Goal: Check status: Check status

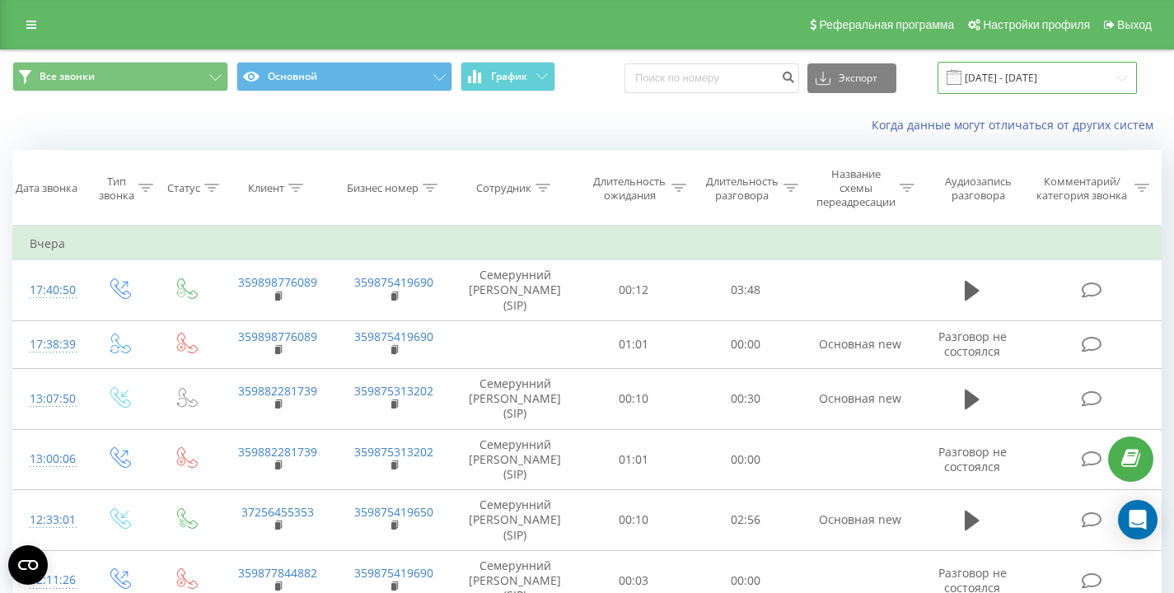
click at [1016, 66] on input "[DATE] - [DATE]" at bounding box center [1036, 78] width 199 height 32
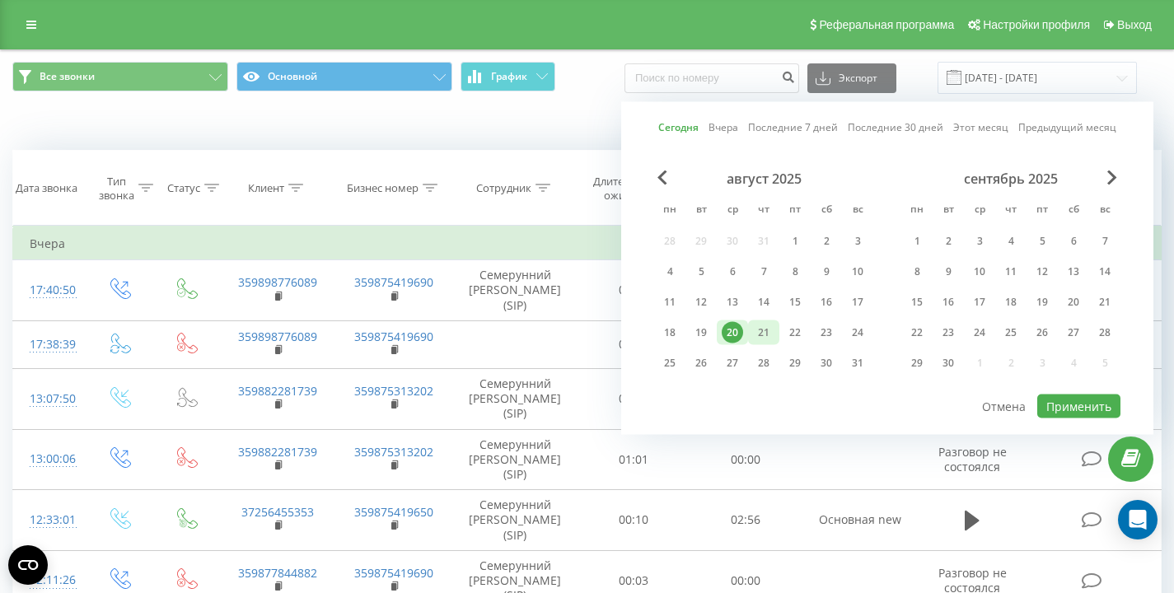
click at [764, 333] on div "21" at bounding box center [763, 332] width 21 height 21
click at [1081, 410] on button "Применить" at bounding box center [1078, 407] width 83 height 24
type input "[DATE] - [DATE]"
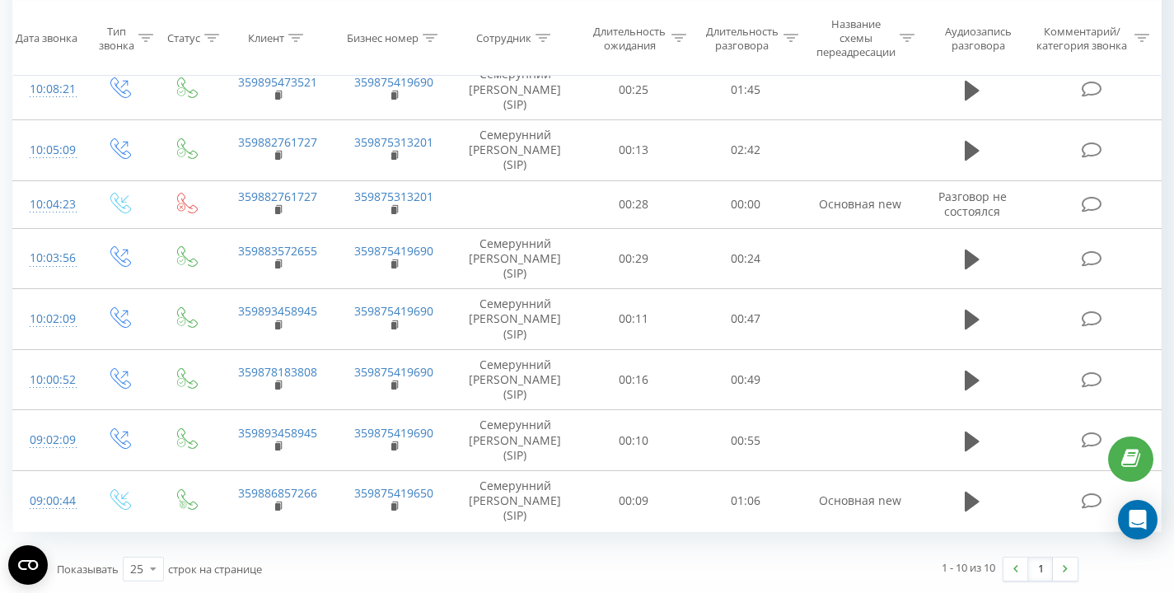
scroll to position [323, 0]
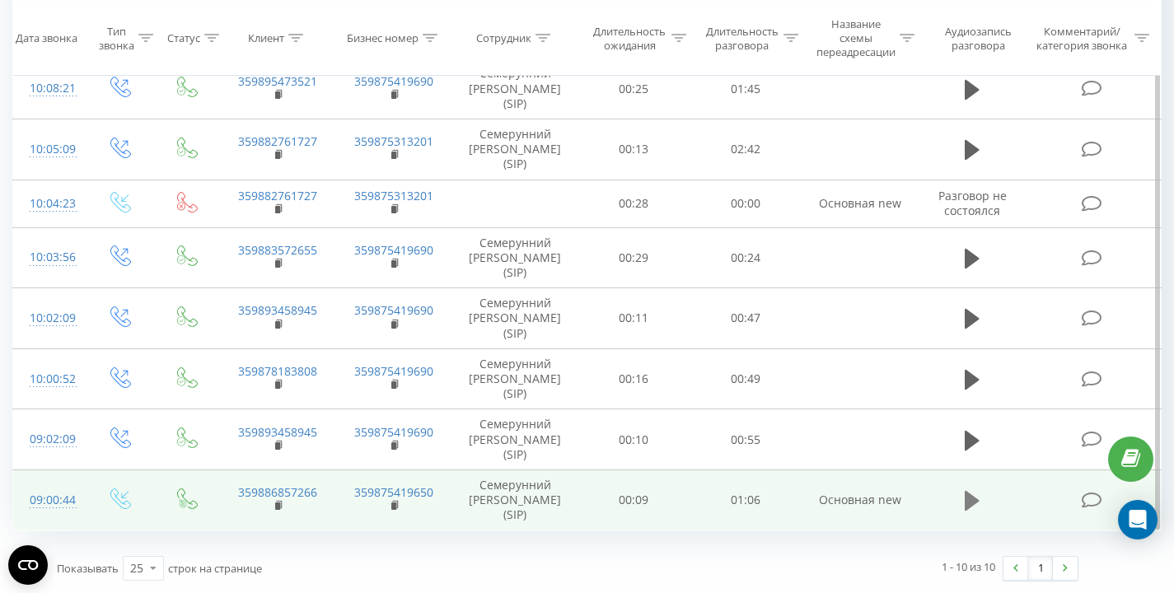
click at [970, 499] on icon at bounding box center [972, 501] width 15 height 20
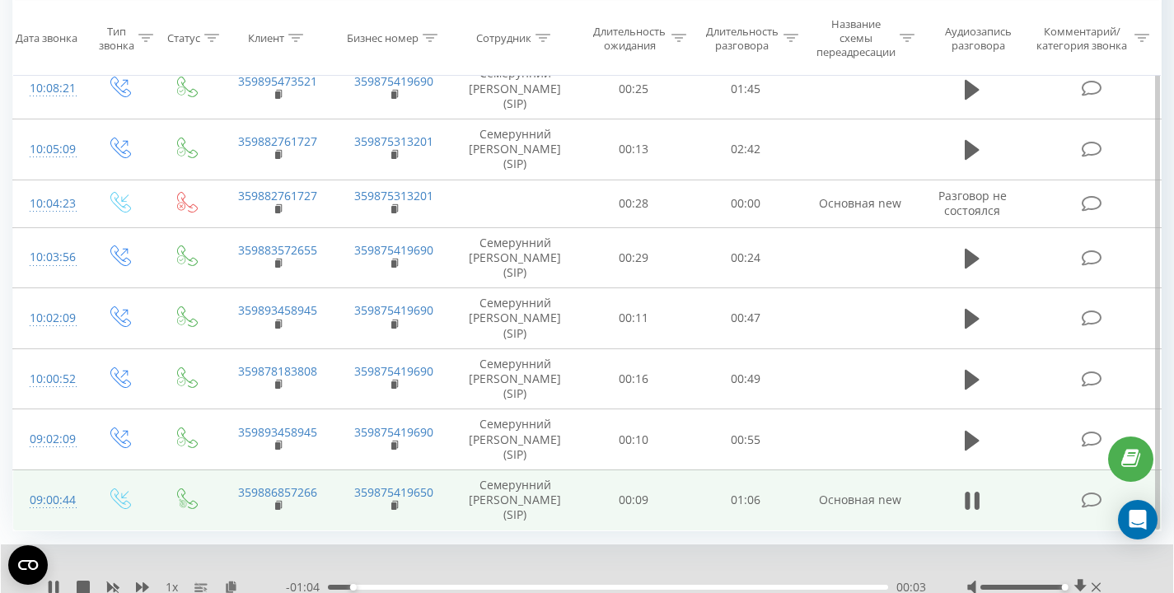
drag, startPoint x: 1025, startPoint y: 586, endPoint x: 1101, endPoint y: 593, distance: 77.0
click at [278, 506] on rect at bounding box center [277, 505] width 5 height 7
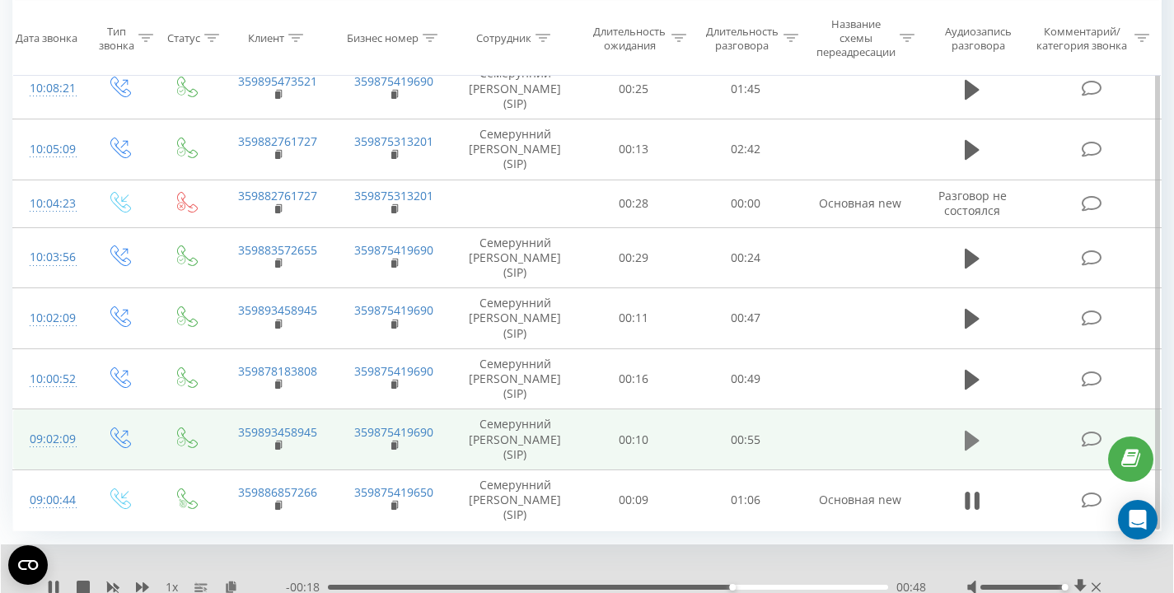
click at [967, 440] on icon at bounding box center [972, 440] width 15 height 20
click at [280, 446] on icon at bounding box center [279, 444] width 6 height 7
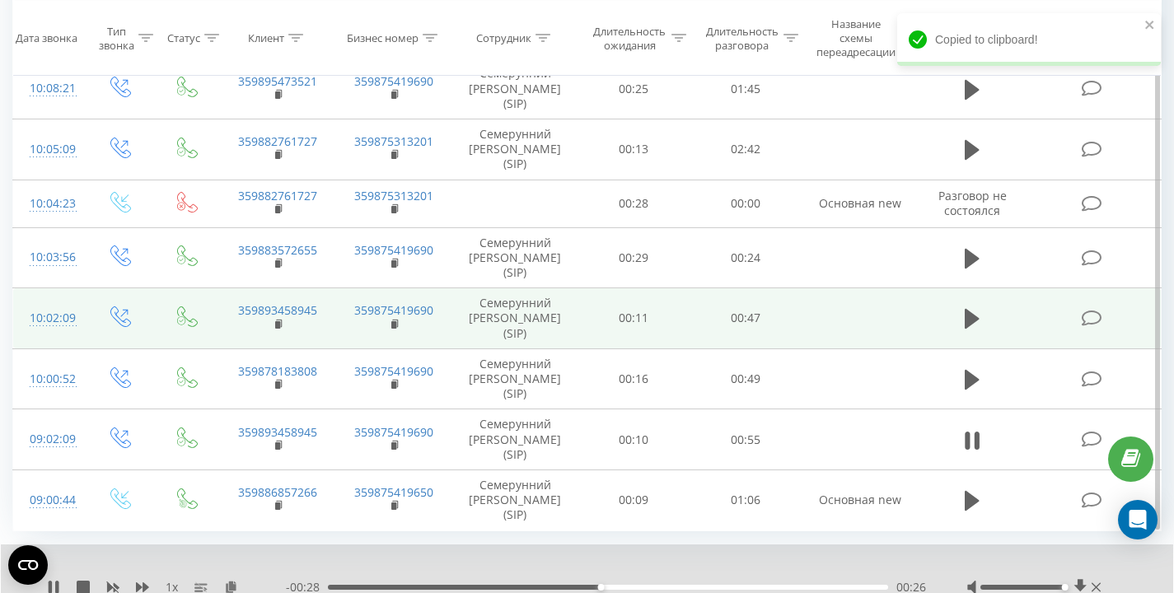
click at [982, 279] on tbody "Сегодня 11:18:18 359895322135 359875313189 Семерунний Дмитрий Андреевич (SIP) 0…" at bounding box center [587, 217] width 1148 height 626
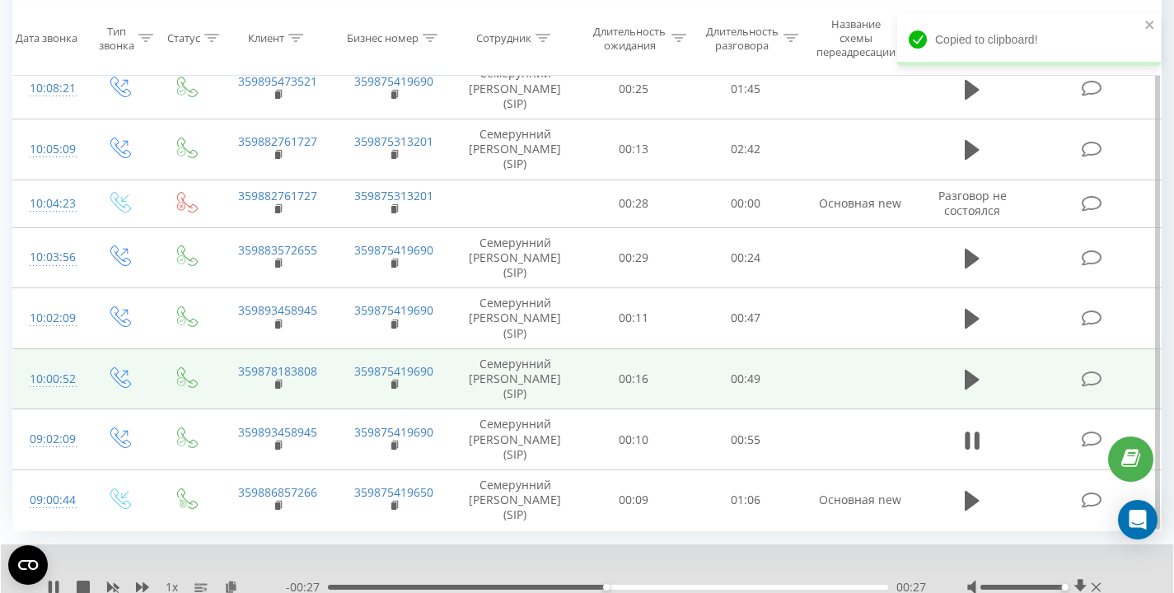
click at [822, 353] on td at bounding box center [859, 378] width 117 height 61
click at [810, 377] on td at bounding box center [859, 378] width 117 height 61
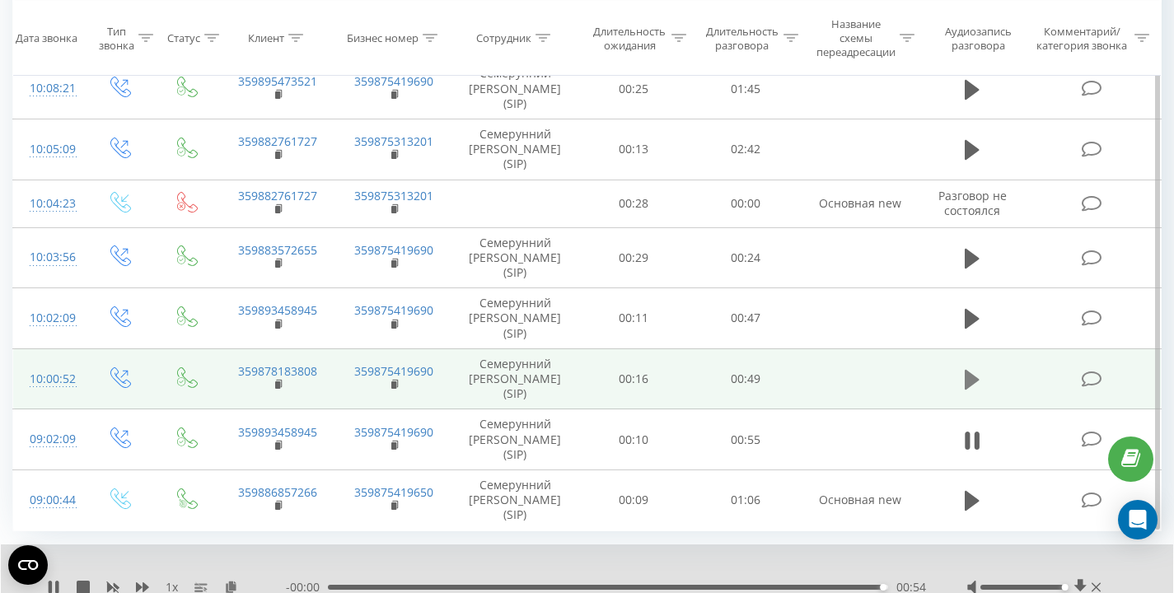
click at [969, 372] on icon at bounding box center [972, 380] width 15 height 20
click at [279, 385] on rect at bounding box center [277, 384] width 5 height 7
click at [820, 371] on td at bounding box center [859, 378] width 117 height 61
click at [811, 376] on td at bounding box center [859, 378] width 117 height 61
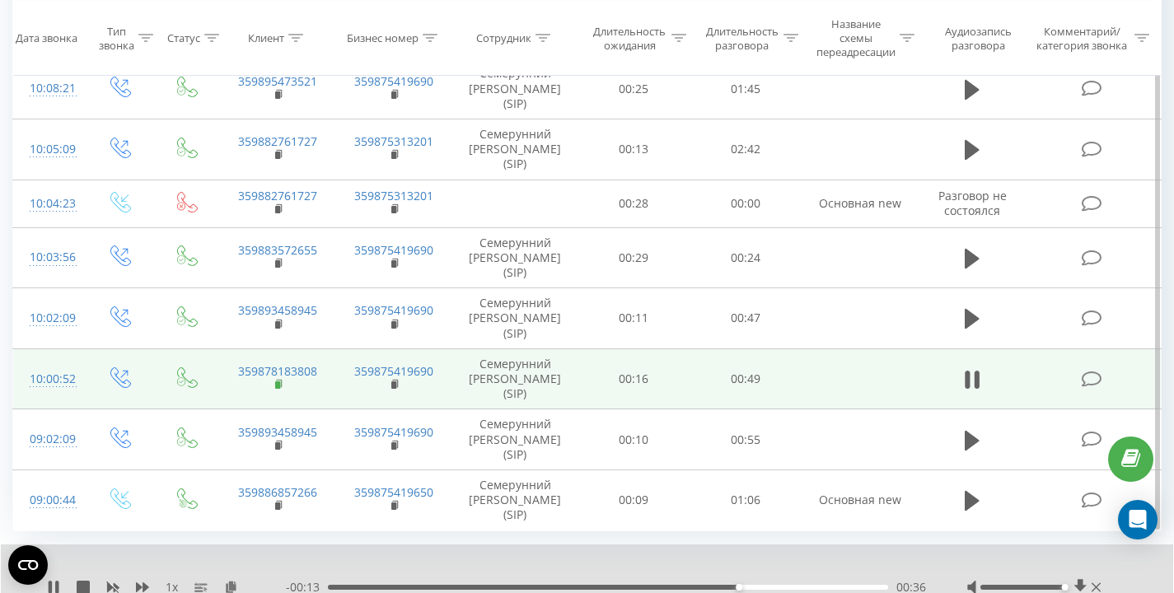
click at [276, 384] on rect at bounding box center [277, 384] width 5 height 7
click at [865, 382] on td at bounding box center [859, 378] width 117 height 61
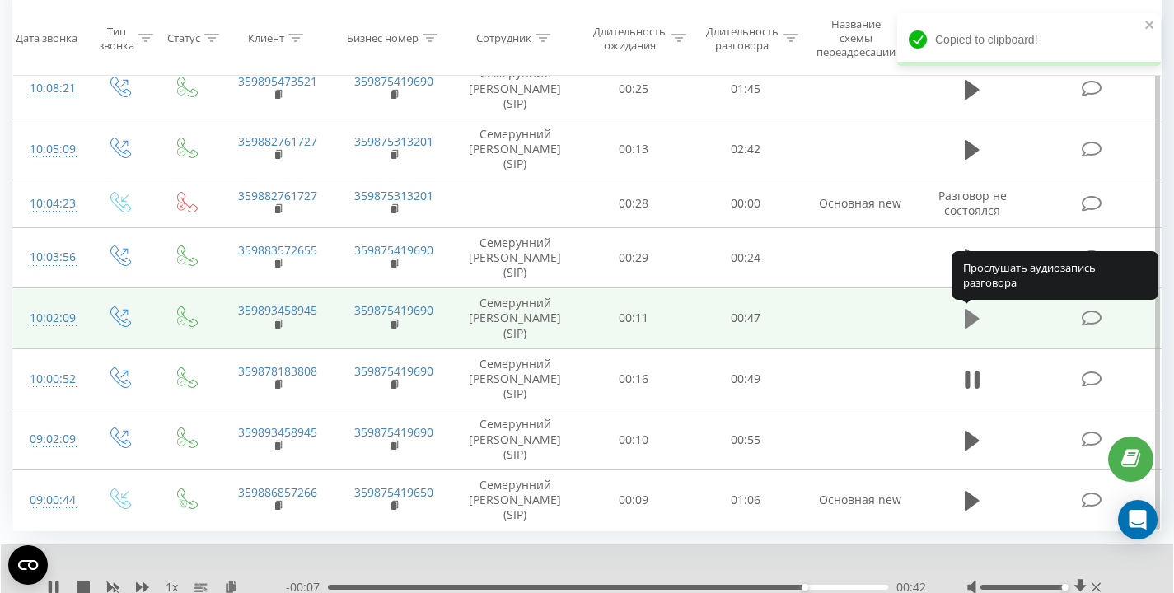
click at [969, 318] on icon at bounding box center [972, 319] width 15 height 20
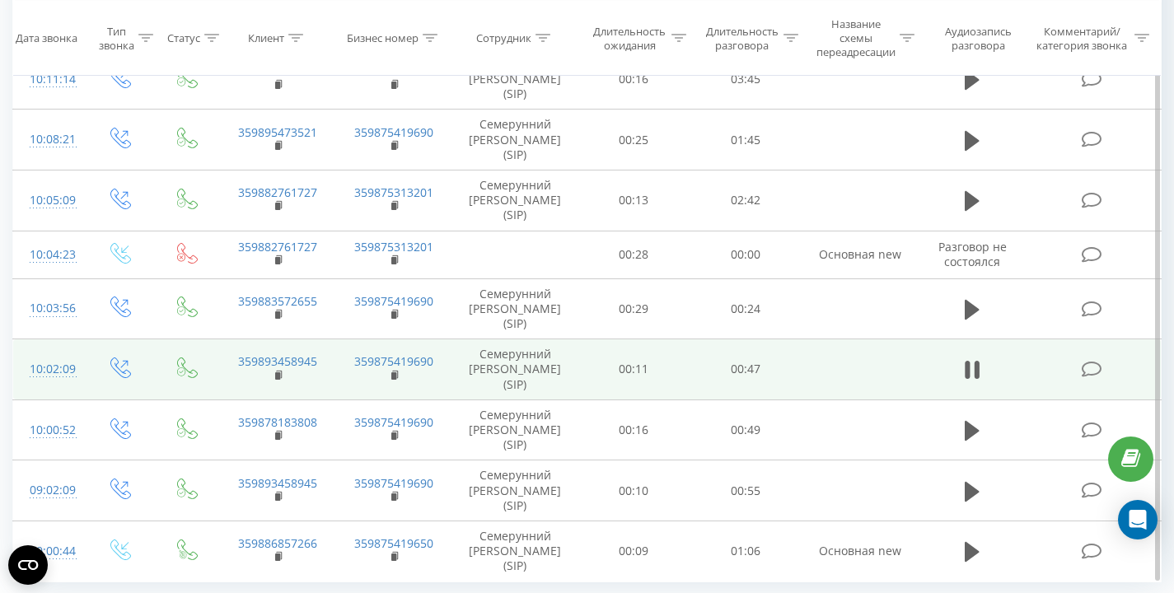
scroll to position [272, 0]
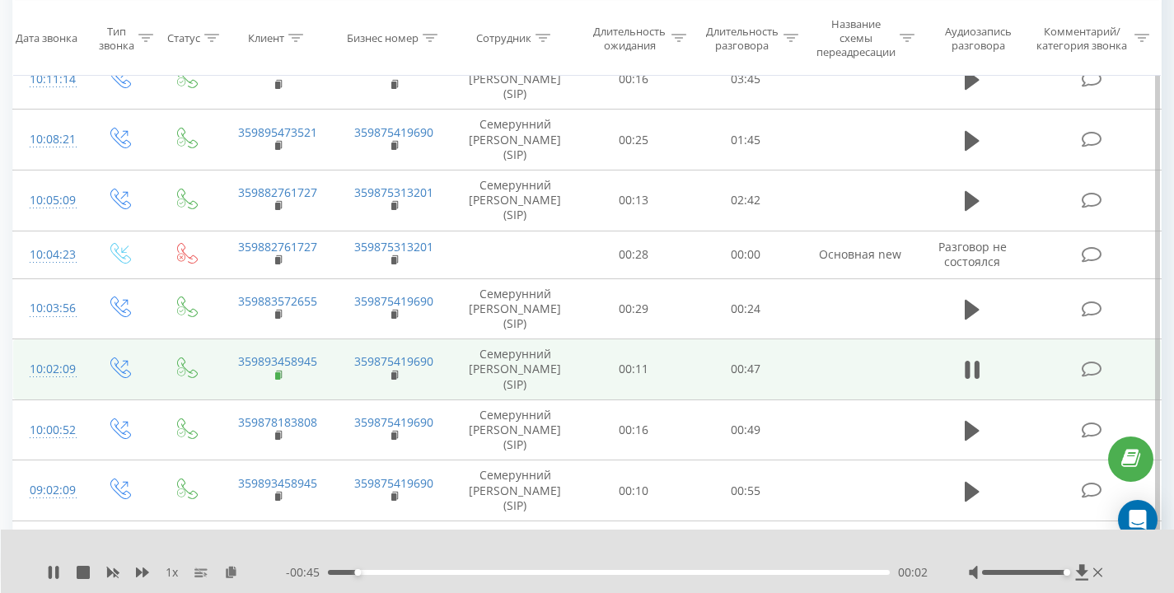
click at [278, 375] on rect at bounding box center [277, 375] width 5 height 7
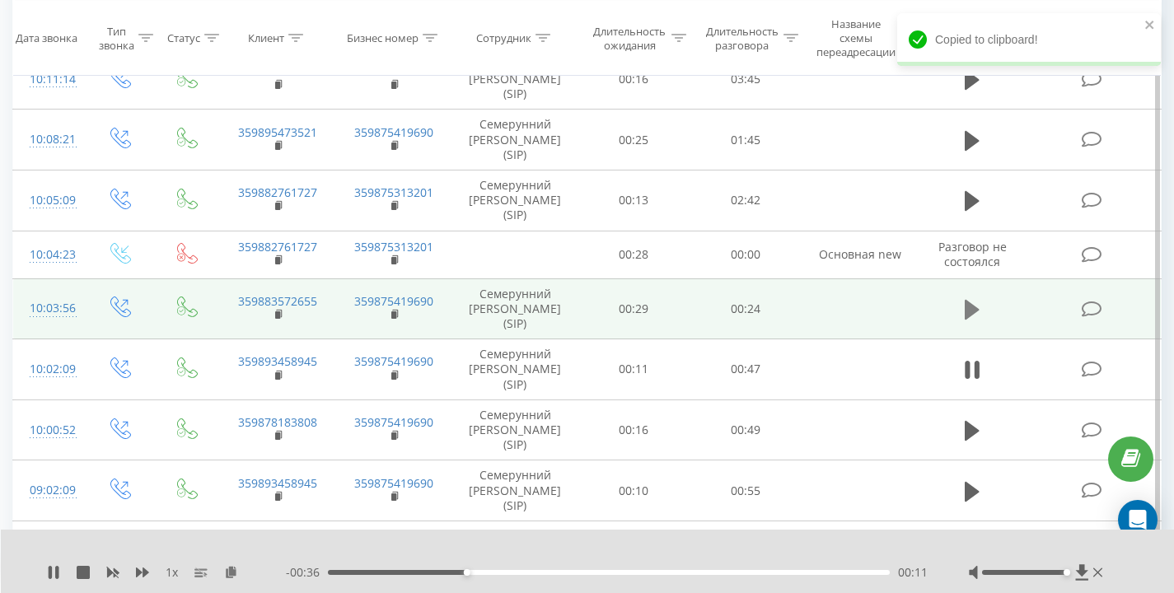
click at [971, 308] on icon at bounding box center [972, 310] width 15 height 20
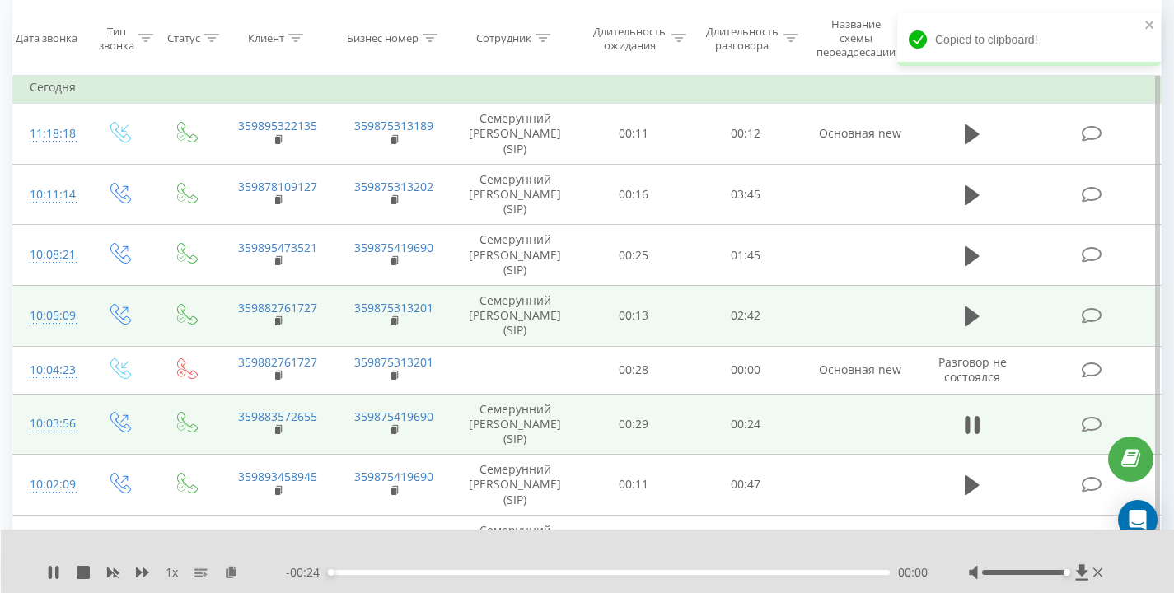
scroll to position [147, 0]
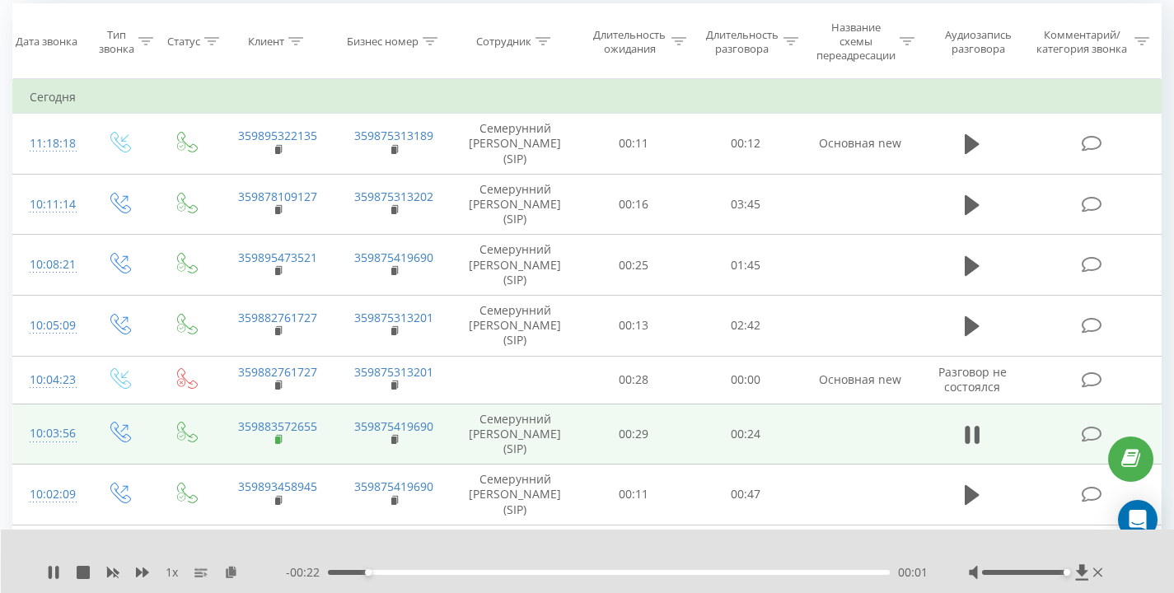
click at [278, 439] on rect at bounding box center [277, 440] width 5 height 7
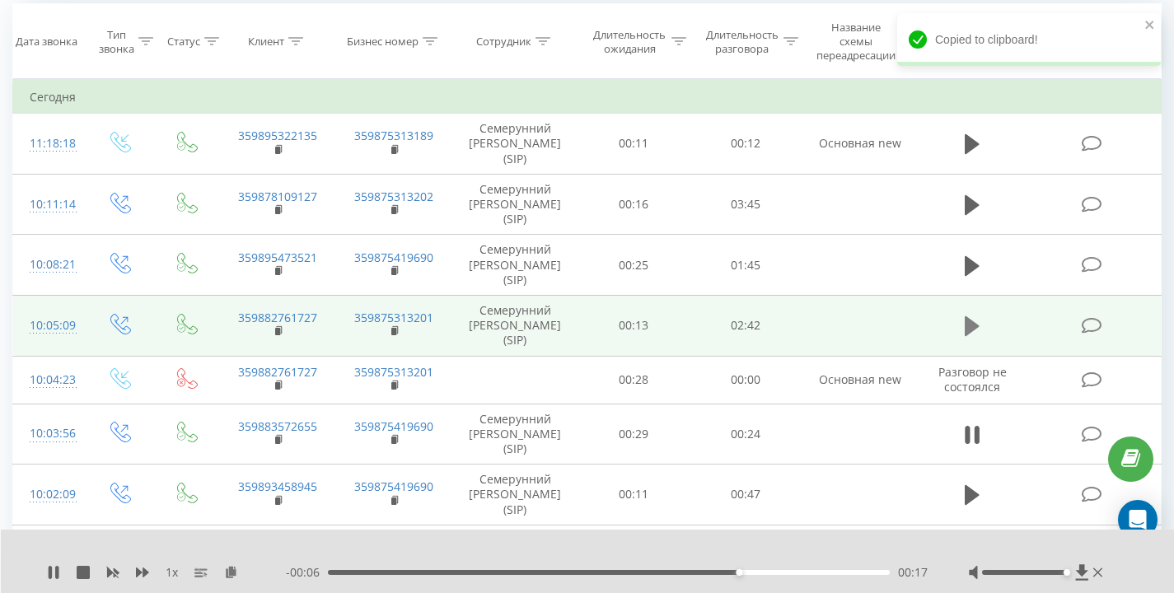
click at [971, 334] on icon at bounding box center [972, 326] width 15 height 23
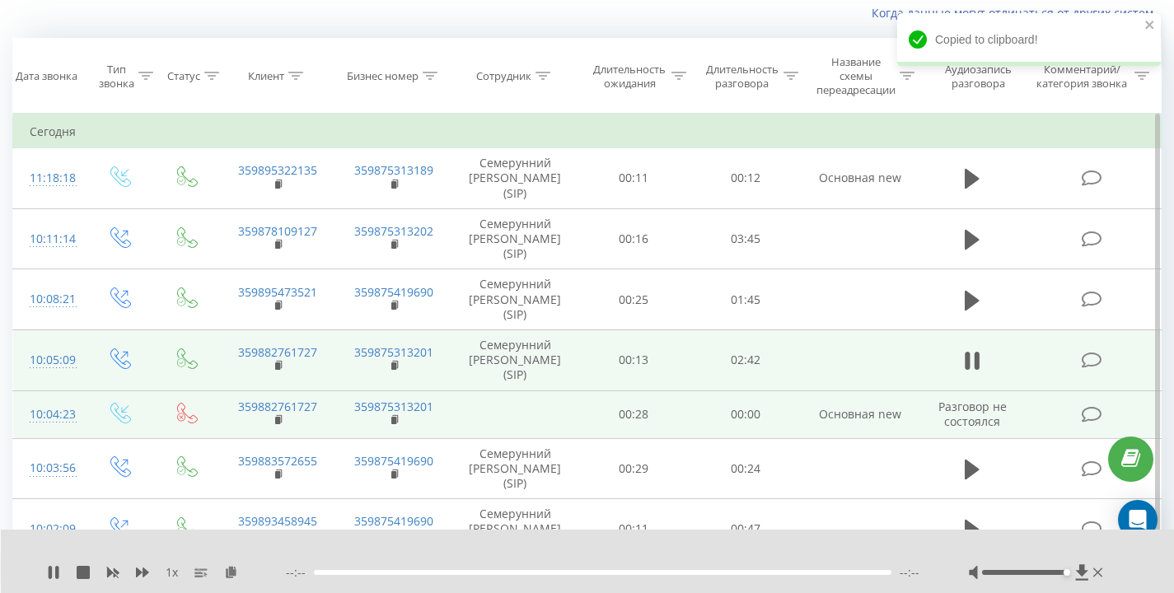
scroll to position [96, 0]
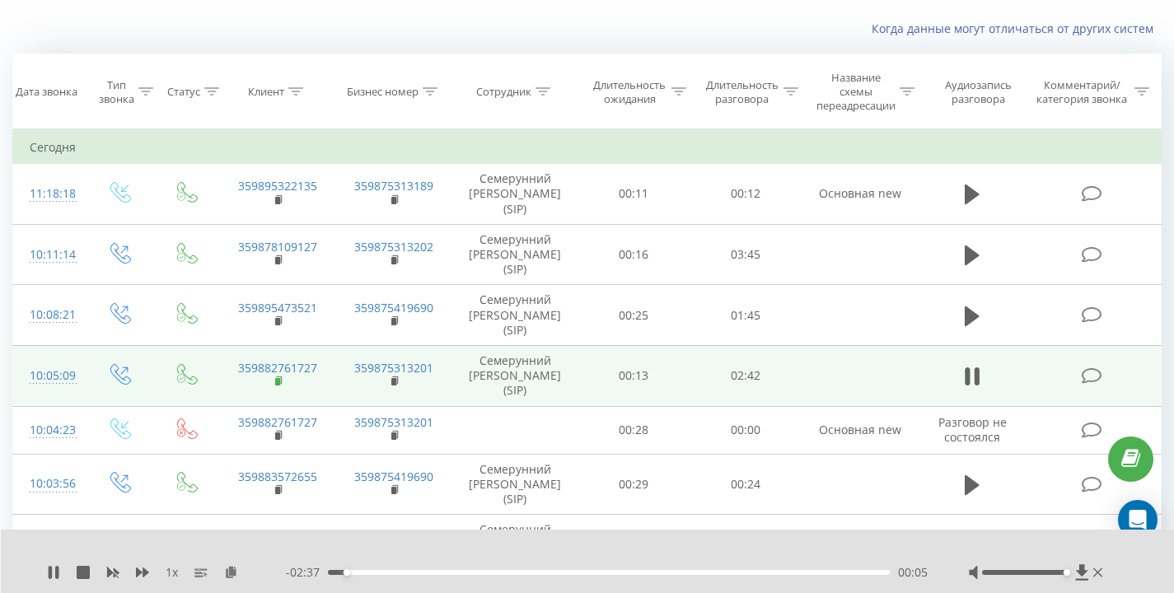
click at [278, 381] on rect at bounding box center [277, 381] width 5 height 7
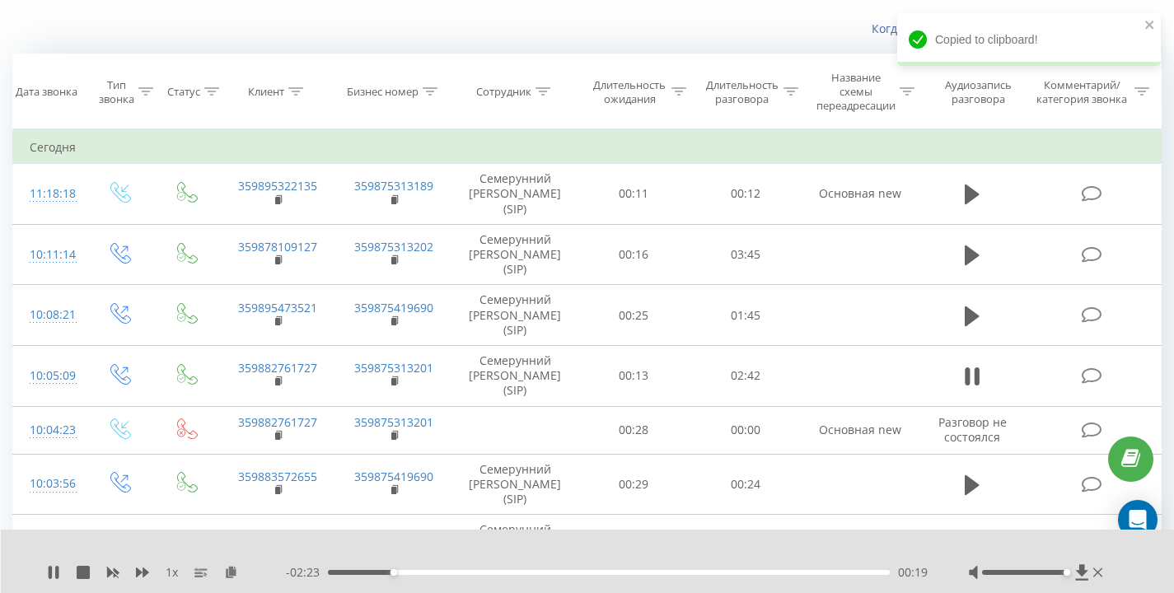
click at [809, 572] on div "00:19" at bounding box center [609, 572] width 562 height 5
click at [732, 43] on div "Когда данные могут отличаться от других систем" at bounding box center [587, 29] width 1172 height 40
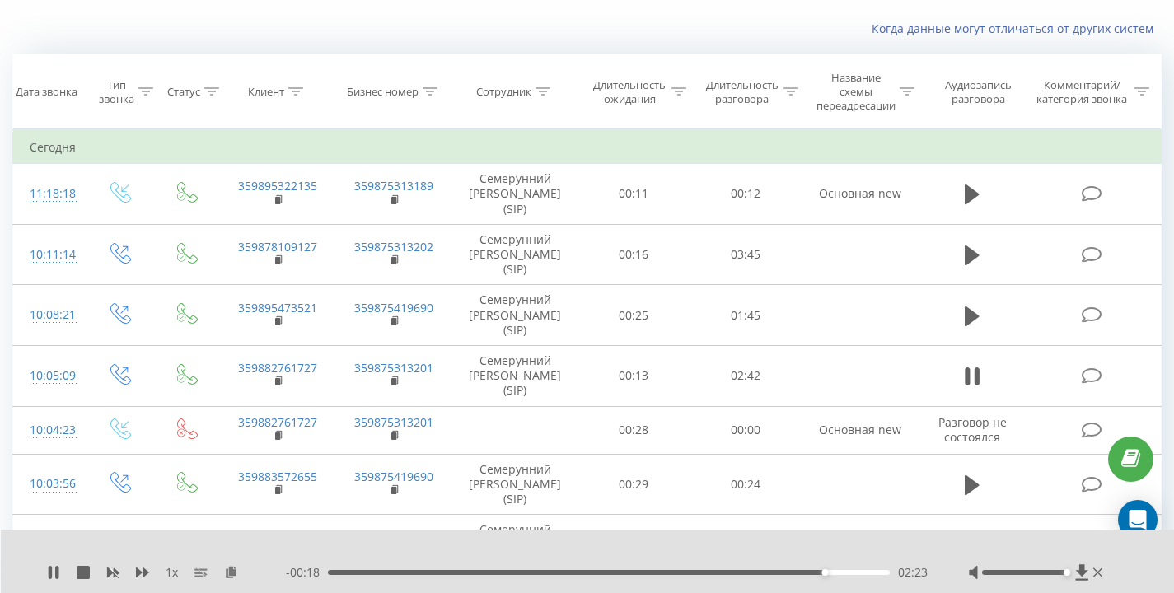
click at [732, 43] on div "Когда данные могут отличаться от других систем" at bounding box center [587, 29] width 1172 height 40
click at [727, 40] on div "Когда данные могут отличаться от других систем" at bounding box center [587, 29] width 1172 height 40
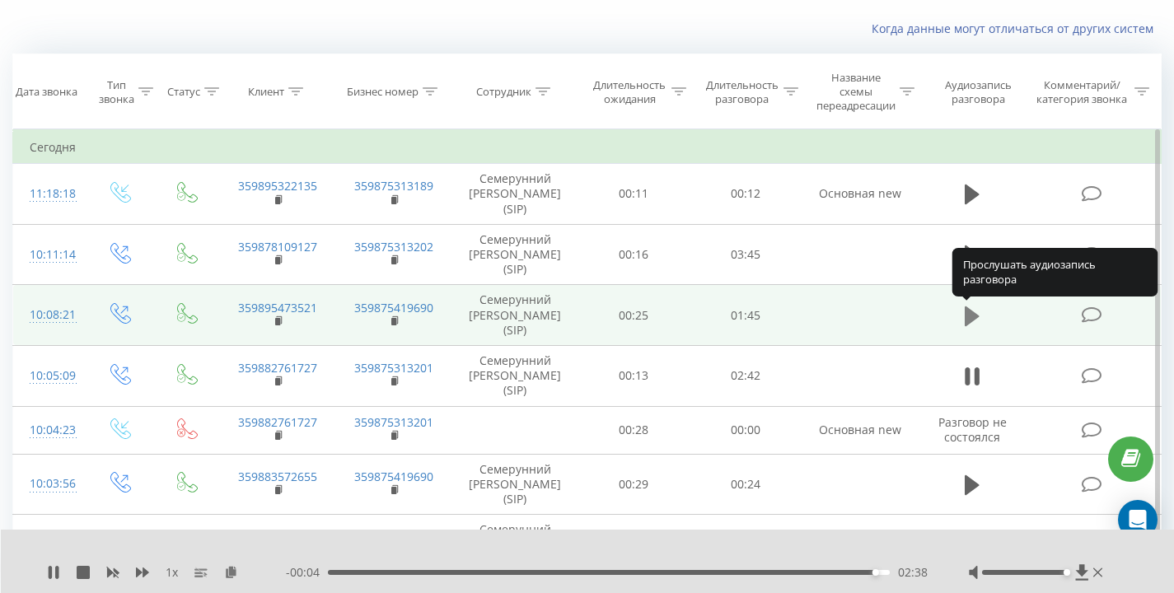
click at [970, 316] on icon at bounding box center [972, 316] width 15 height 20
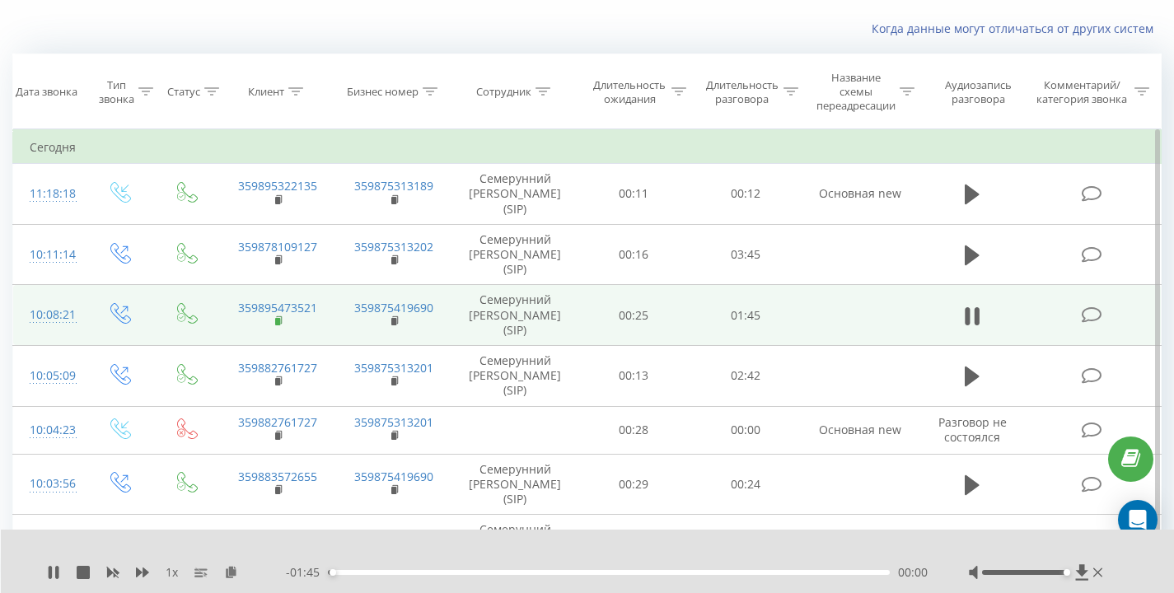
click at [278, 320] on rect at bounding box center [277, 321] width 5 height 7
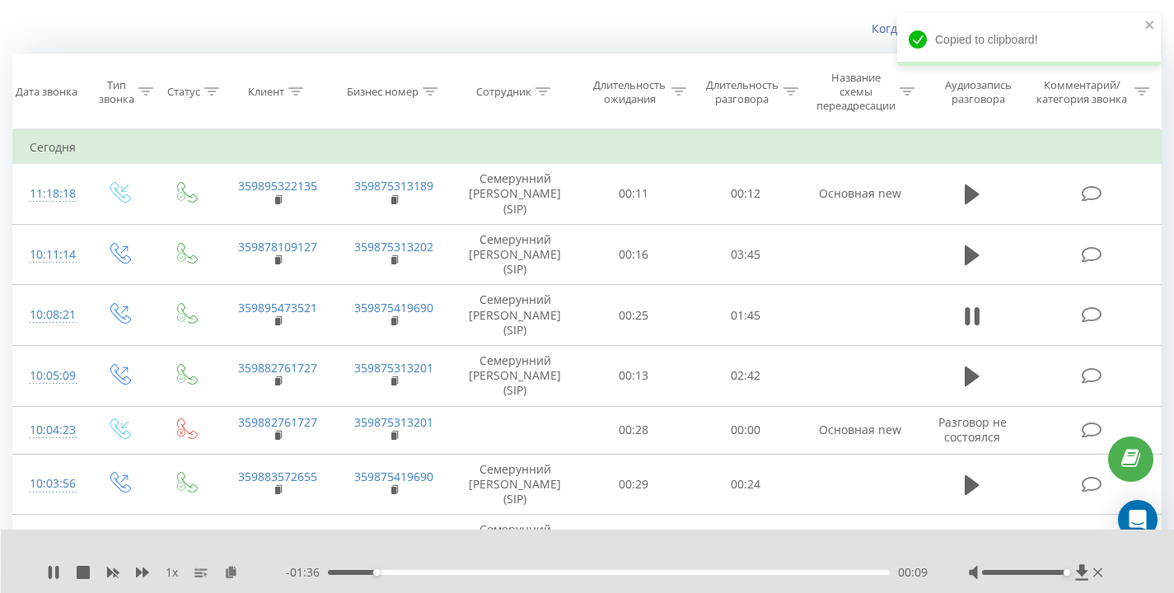
click at [375, 37] on div "Когда данные могут отличаться от других систем" at bounding box center [587, 29] width 1172 height 40
click at [389, 28] on div "Когда данные могут отличаться от других систем" at bounding box center [587, 29] width 1172 height 40
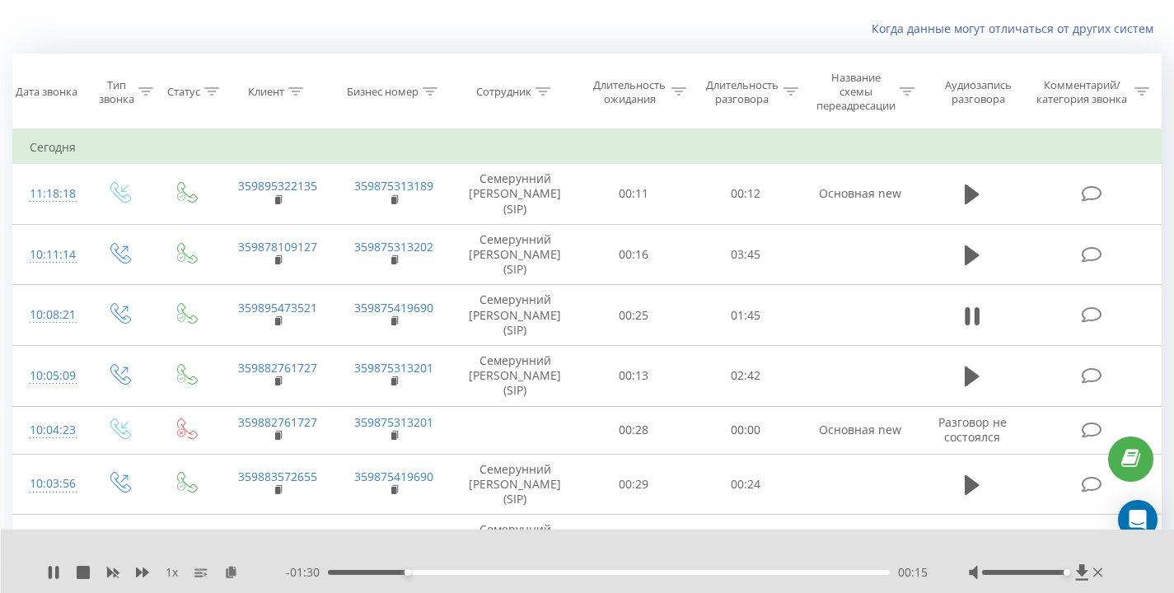
click at [389, 28] on div "Когда данные могут отличаться от других систем" at bounding box center [587, 29] width 1172 height 40
click at [475, 30] on div "Когда данные могут отличаться от других систем" at bounding box center [807, 29] width 732 height 16
click at [479, 39] on div "Когда данные могут отличаться от других систем" at bounding box center [587, 29] width 1172 height 40
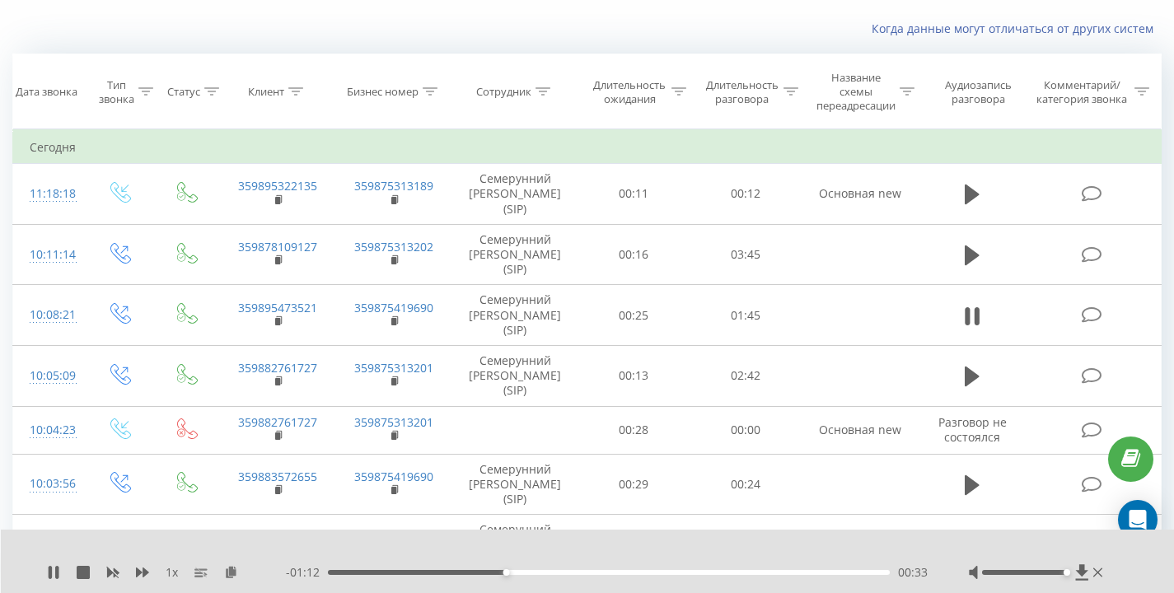
click at [479, 39] on div "Когда данные могут отличаться от других систем" at bounding box center [587, 29] width 1172 height 40
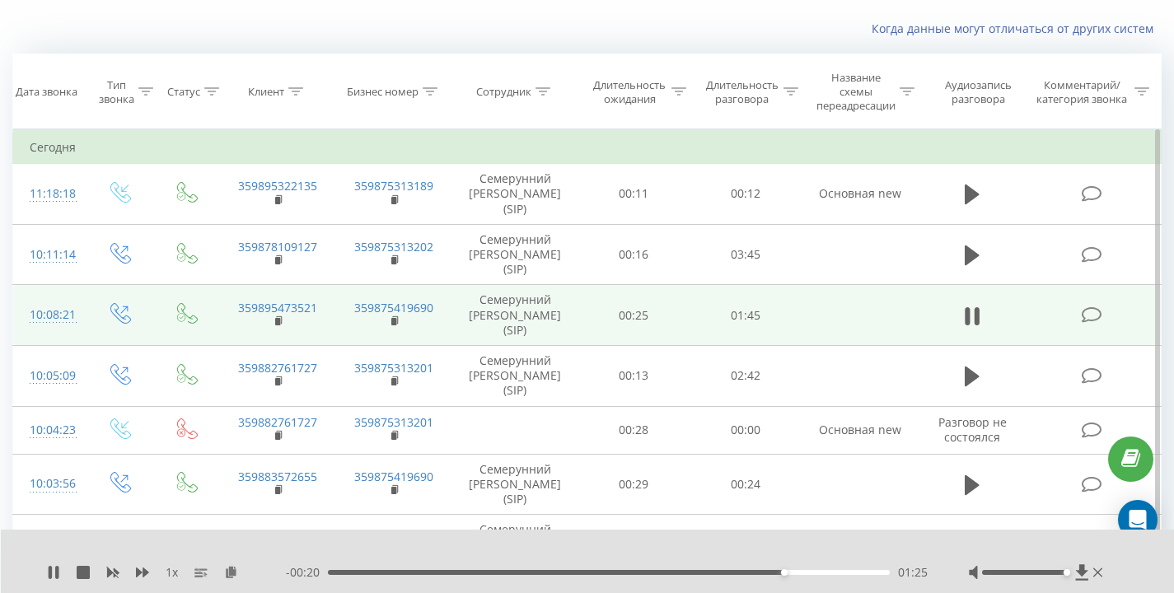
click at [309, 330] on td "359895473521" at bounding box center [277, 315] width 117 height 61
drag, startPoint x: 481, startPoint y: 299, endPoint x: 577, endPoint y: 339, distance: 103.4
click at [577, 339] on td "Семерунний [PERSON_NAME] (SIP)" at bounding box center [514, 315] width 125 height 61
drag, startPoint x: 570, startPoint y: 331, endPoint x: 509, endPoint y: 299, distance: 68.9
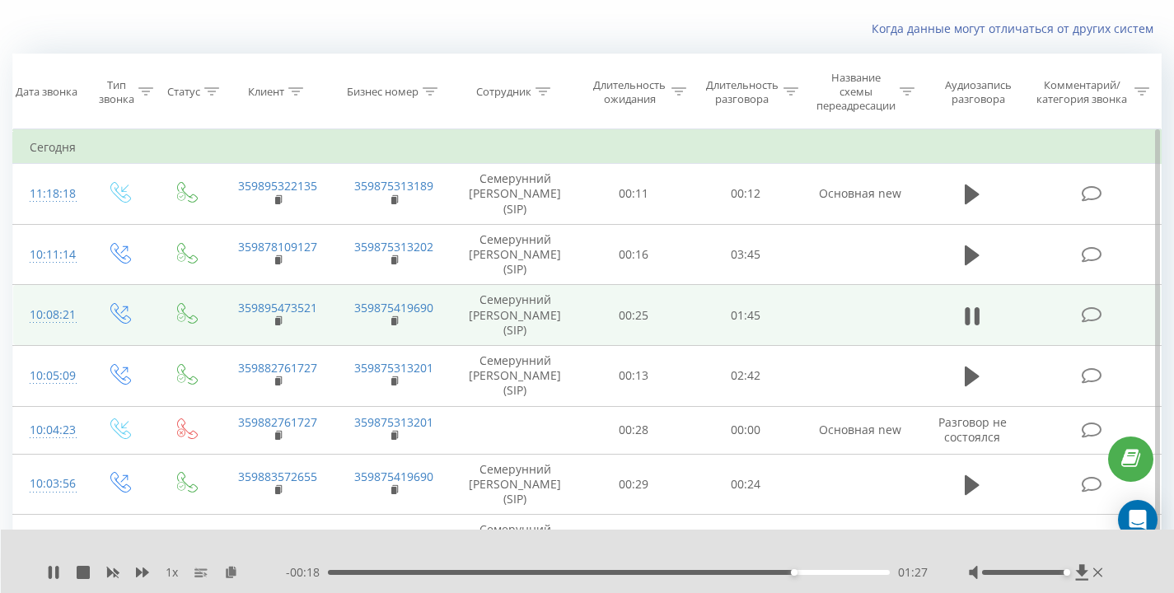
click at [509, 299] on td "Семерунний [PERSON_NAME] (SIP)" at bounding box center [514, 315] width 125 height 61
drag, startPoint x: 493, startPoint y: 298, endPoint x: 512, endPoint y: 301, distance: 18.4
click at [512, 301] on td "Семерунний [PERSON_NAME] (SIP)" at bounding box center [514, 315] width 125 height 61
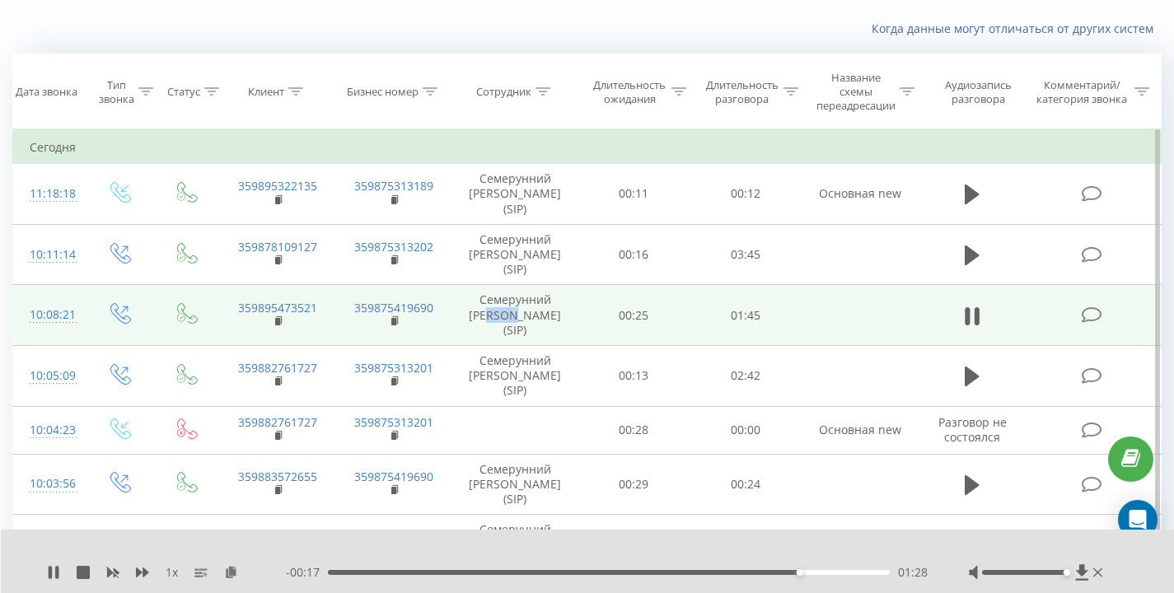
click at [531, 315] on td "Семерунний [PERSON_NAME] (SIP)" at bounding box center [514, 315] width 125 height 61
drag, startPoint x: 526, startPoint y: 331, endPoint x: 594, endPoint y: 332, distance: 68.4
click at [594, 332] on tr "10:08:21 359895473521 359875419690 Семерунний Дмитрий Андреевич (SIP) 00:25 01:…" at bounding box center [587, 315] width 1148 height 61
click at [594, 332] on td "00:25" at bounding box center [633, 315] width 112 height 61
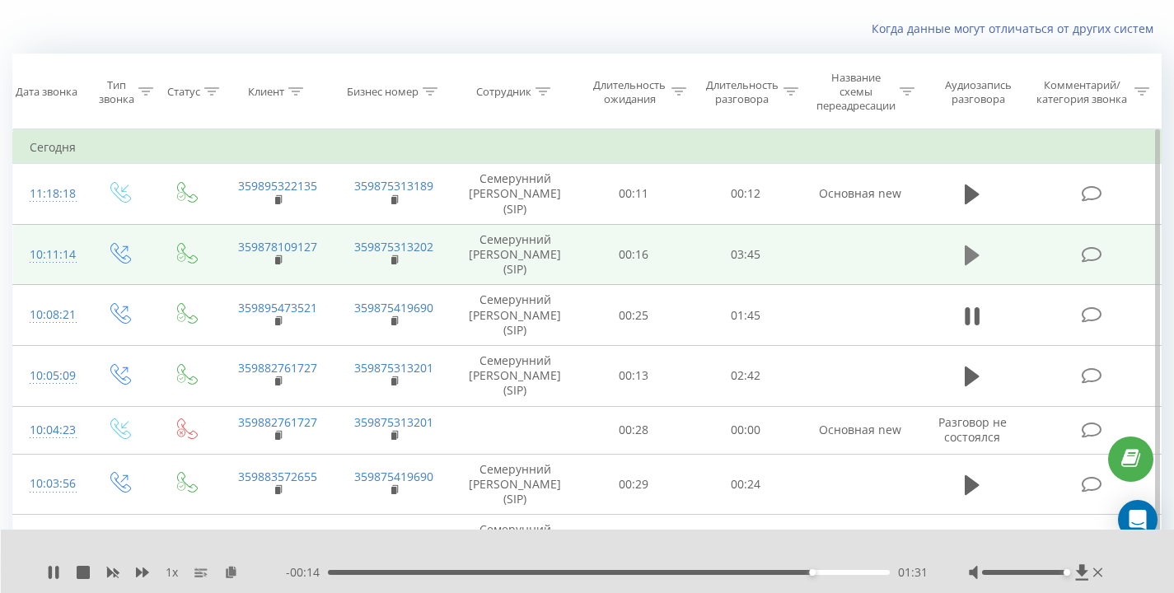
click at [967, 256] on icon at bounding box center [972, 255] width 15 height 20
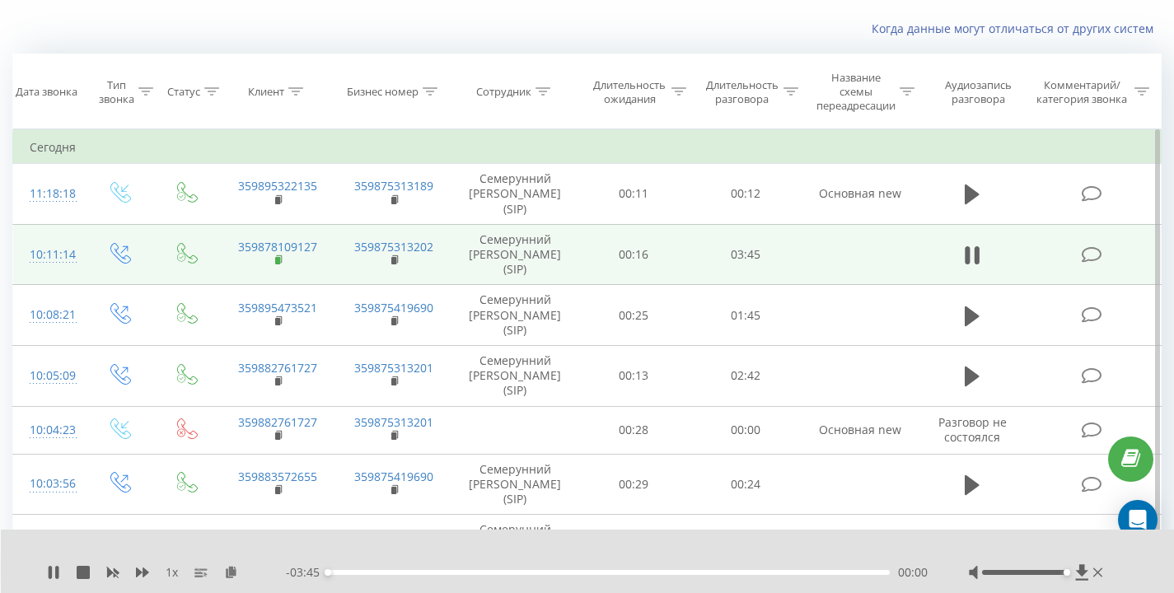
click at [276, 261] on rect at bounding box center [277, 260] width 5 height 7
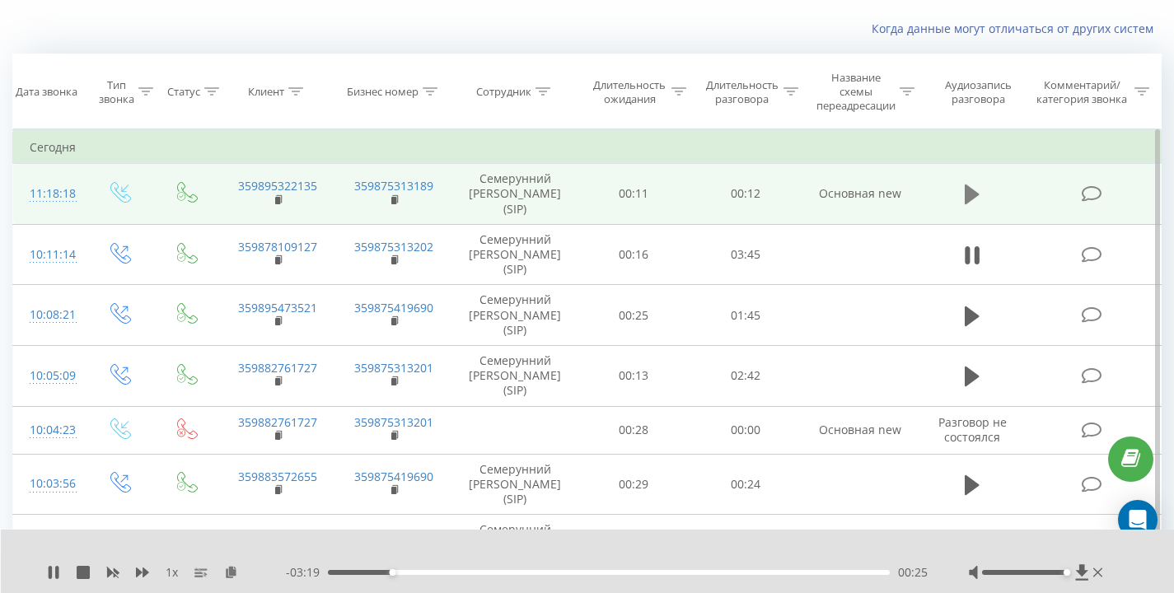
click at [974, 195] on icon at bounding box center [972, 195] width 15 height 20
click at [278, 199] on rect at bounding box center [277, 200] width 5 height 7
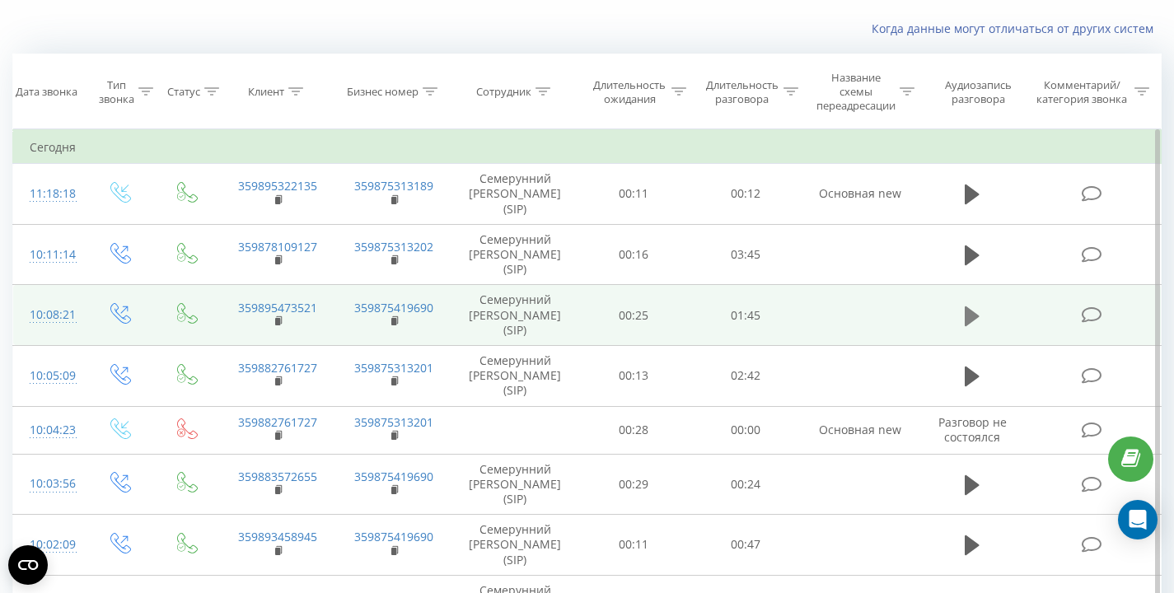
click at [976, 312] on icon at bounding box center [972, 316] width 15 height 23
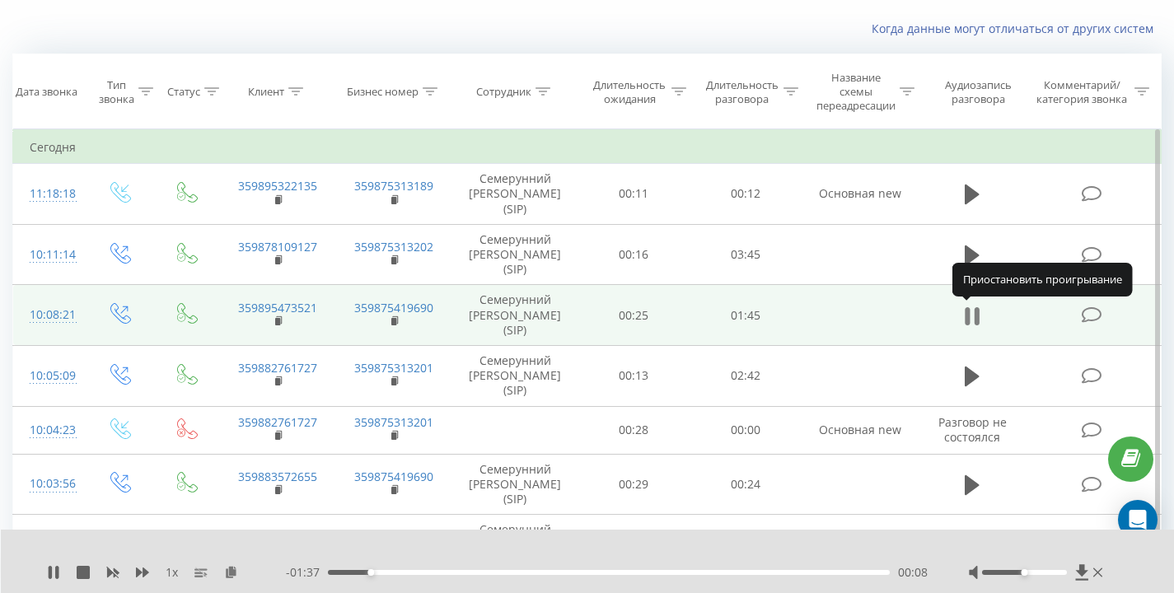
click at [973, 315] on icon at bounding box center [972, 316] width 15 height 23
